Goal: Use online tool/utility

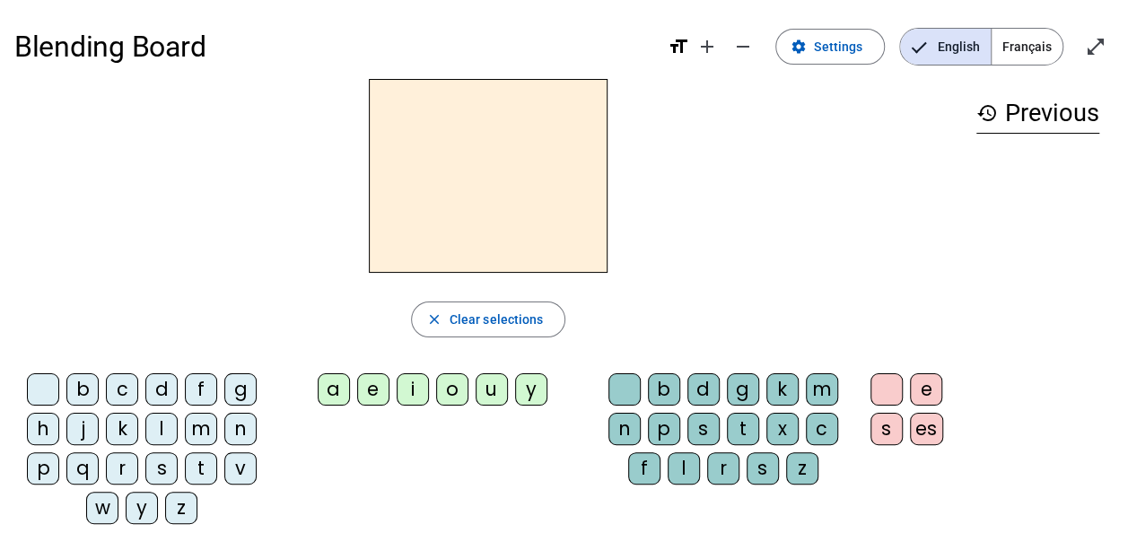
click at [165, 423] on div "l" at bounding box center [161, 429] width 32 height 32
click at [486, 391] on div "u" at bounding box center [491, 389] width 32 height 32
click at [75, 386] on div "b" at bounding box center [82, 389] width 32 height 32
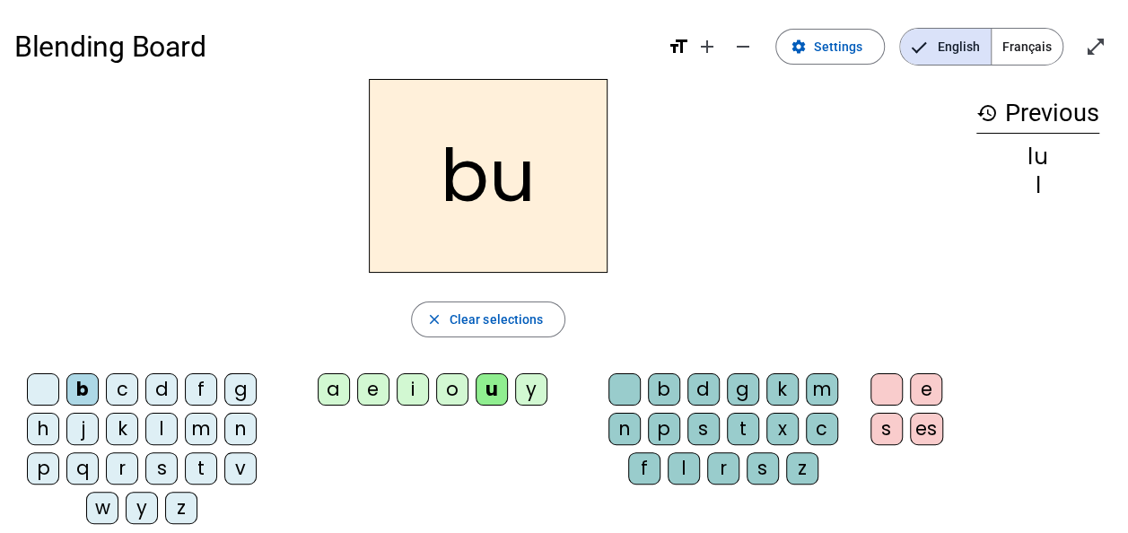
click at [84, 436] on div "j" at bounding box center [82, 429] width 32 height 32
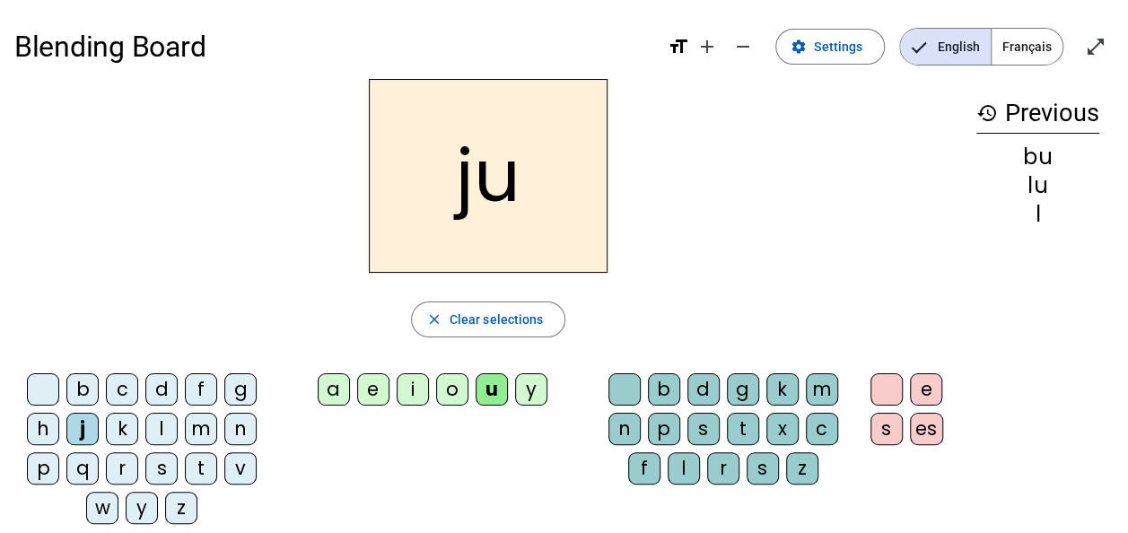
click at [701, 422] on div "s" at bounding box center [703, 429] width 32 height 32
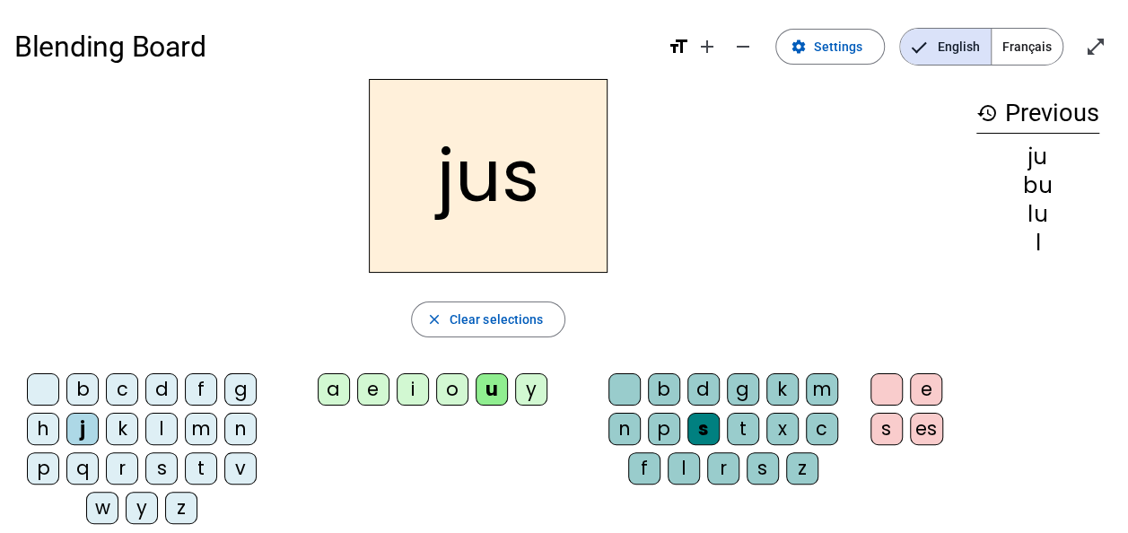
click at [43, 469] on div "p" at bounding box center [43, 468] width 32 height 32
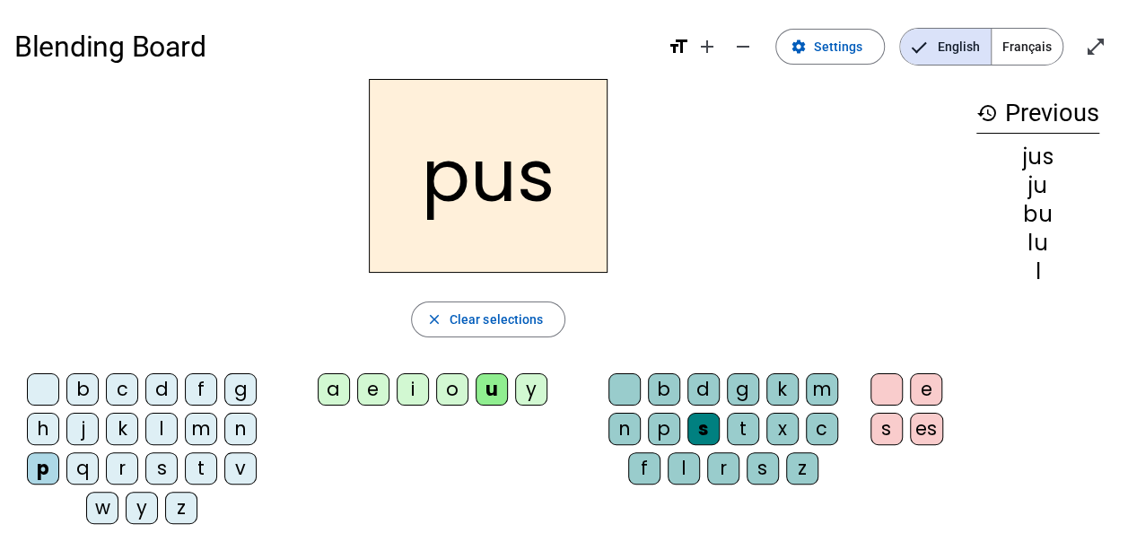
click at [626, 387] on div at bounding box center [624, 389] width 32 height 32
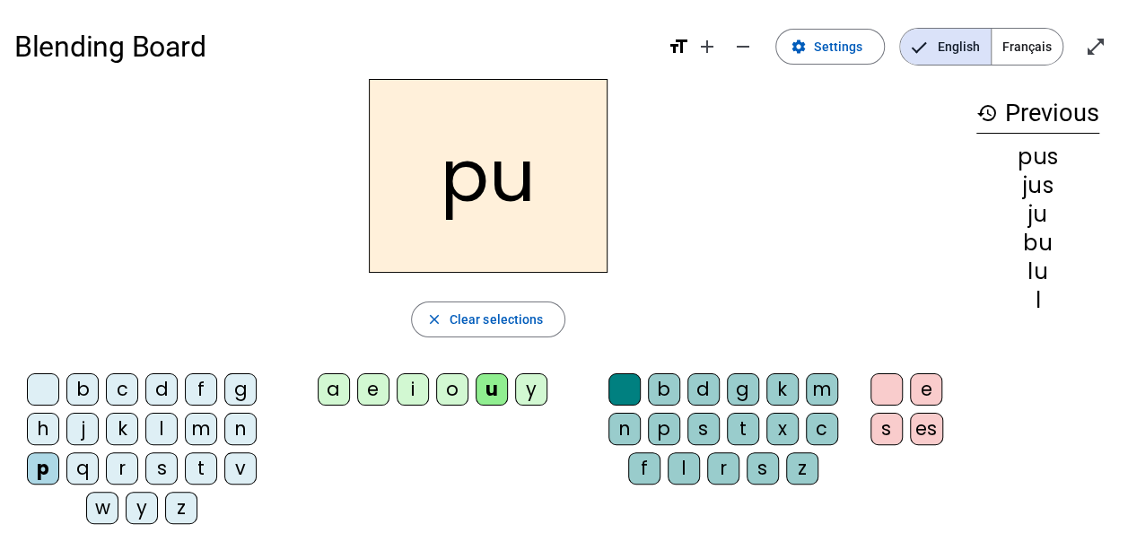
click at [126, 472] on div "r" at bounding box center [122, 468] width 32 height 32
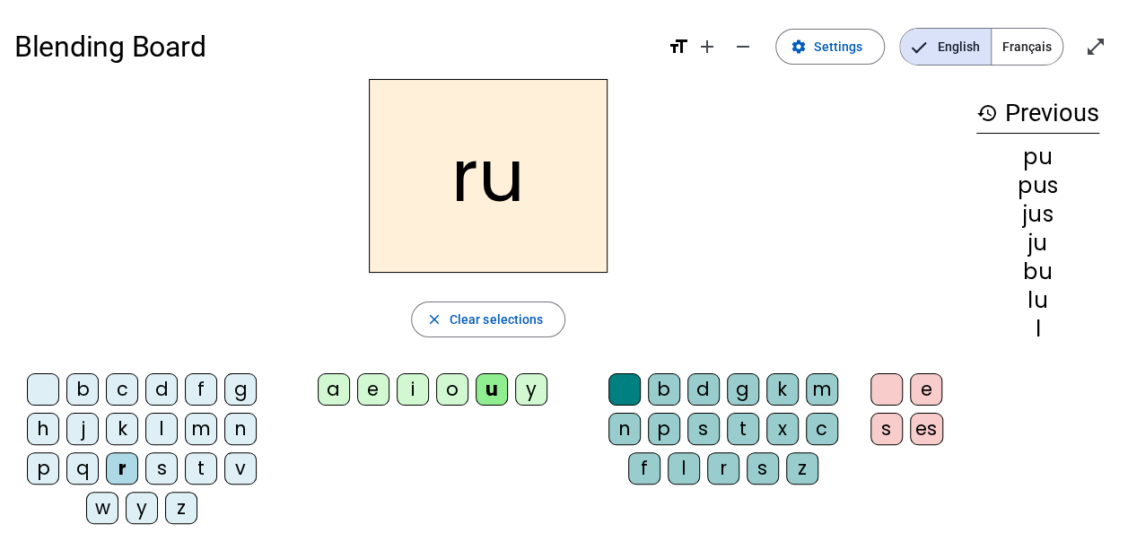
click at [930, 386] on div "e" at bounding box center [926, 389] width 32 height 32
